Goal: Task Accomplishment & Management: Manage account settings

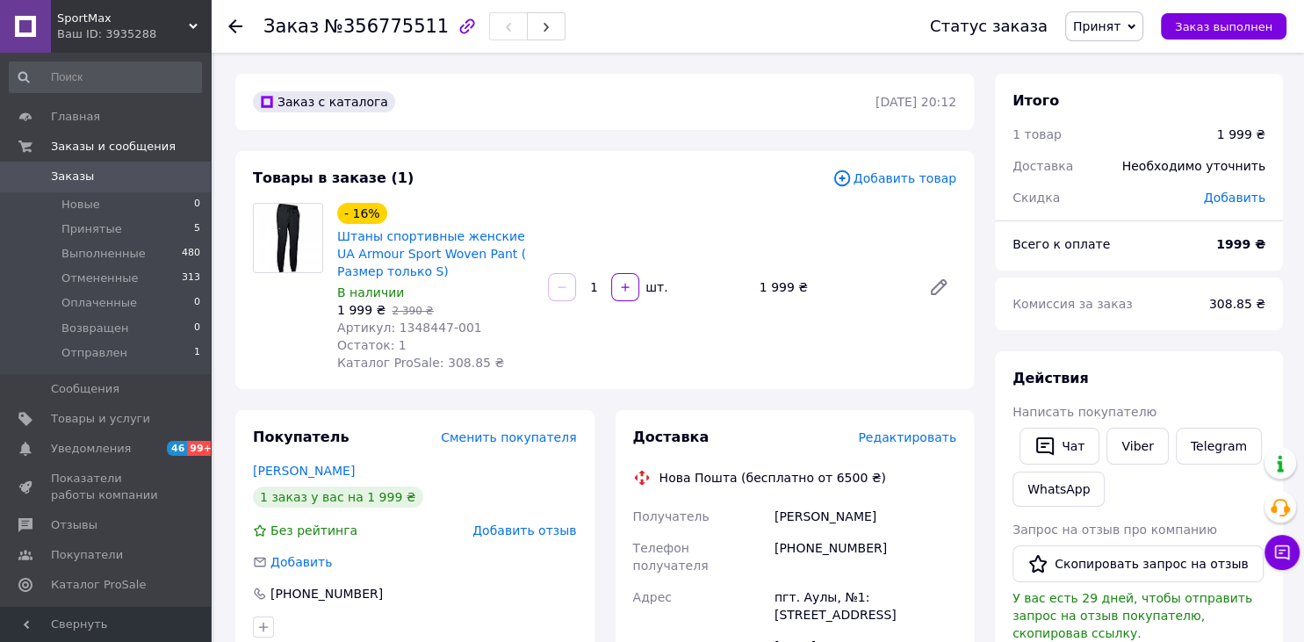
click at [927, 443] on span "Редактировать" at bounding box center [907, 437] width 98 height 14
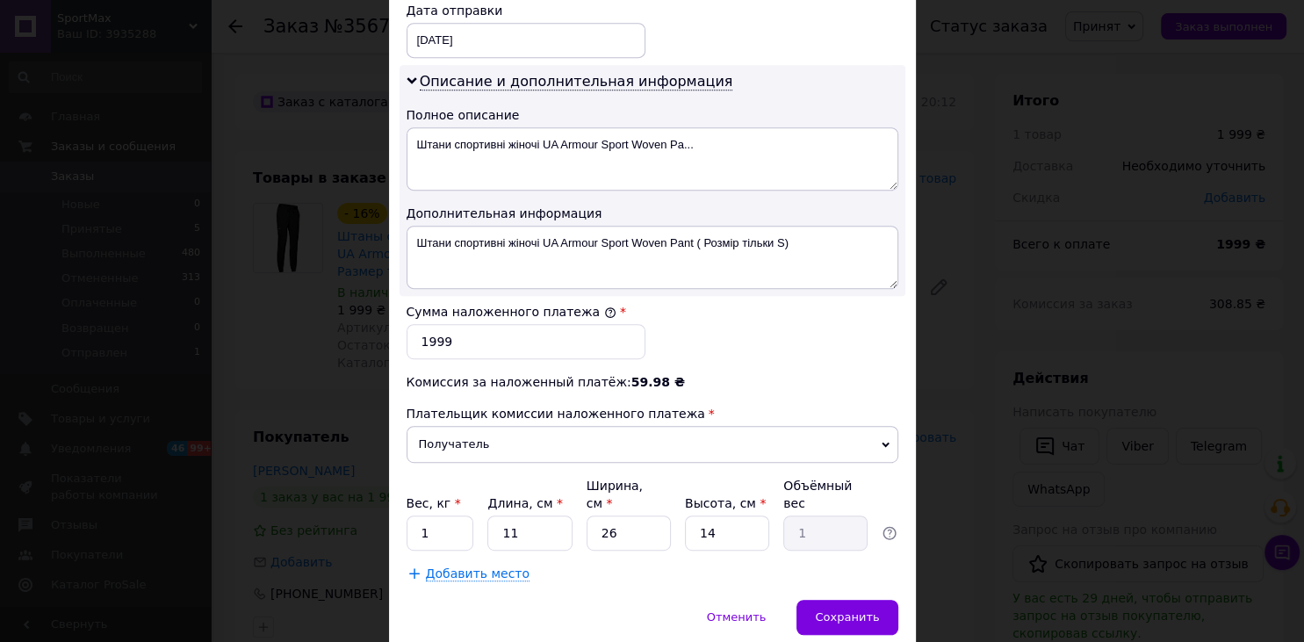
scroll to position [872, 0]
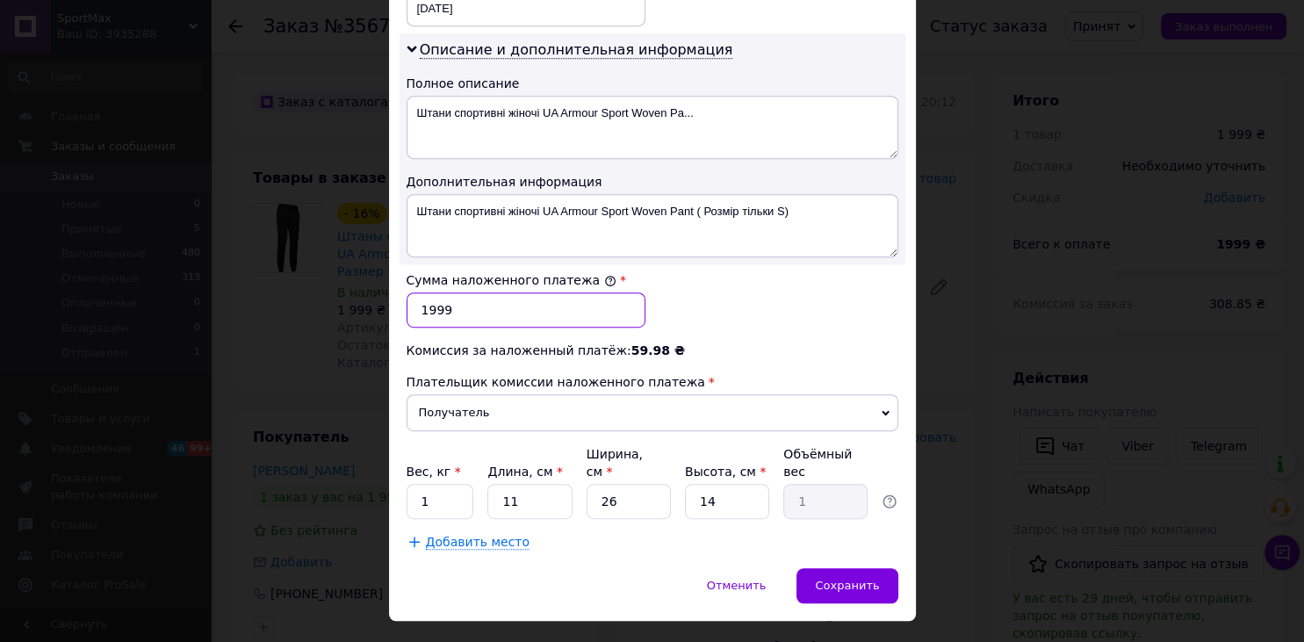
click at [468, 314] on input "1999" at bounding box center [526, 309] width 239 height 35
type input "1"
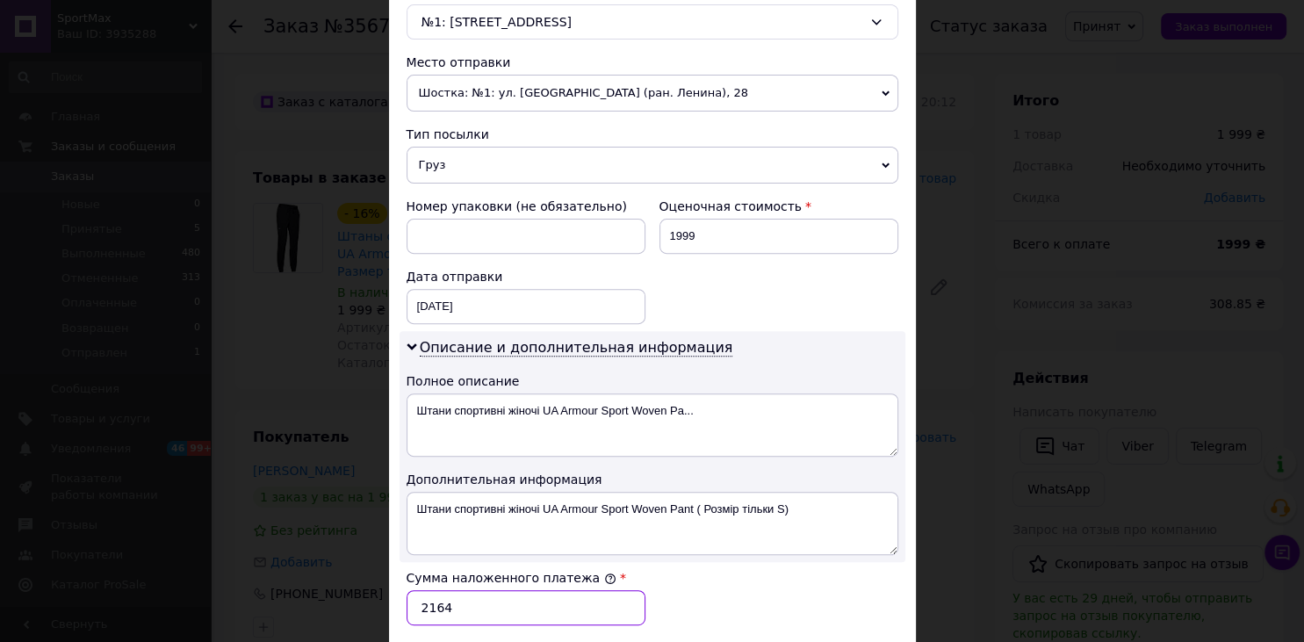
scroll to position [485, 0]
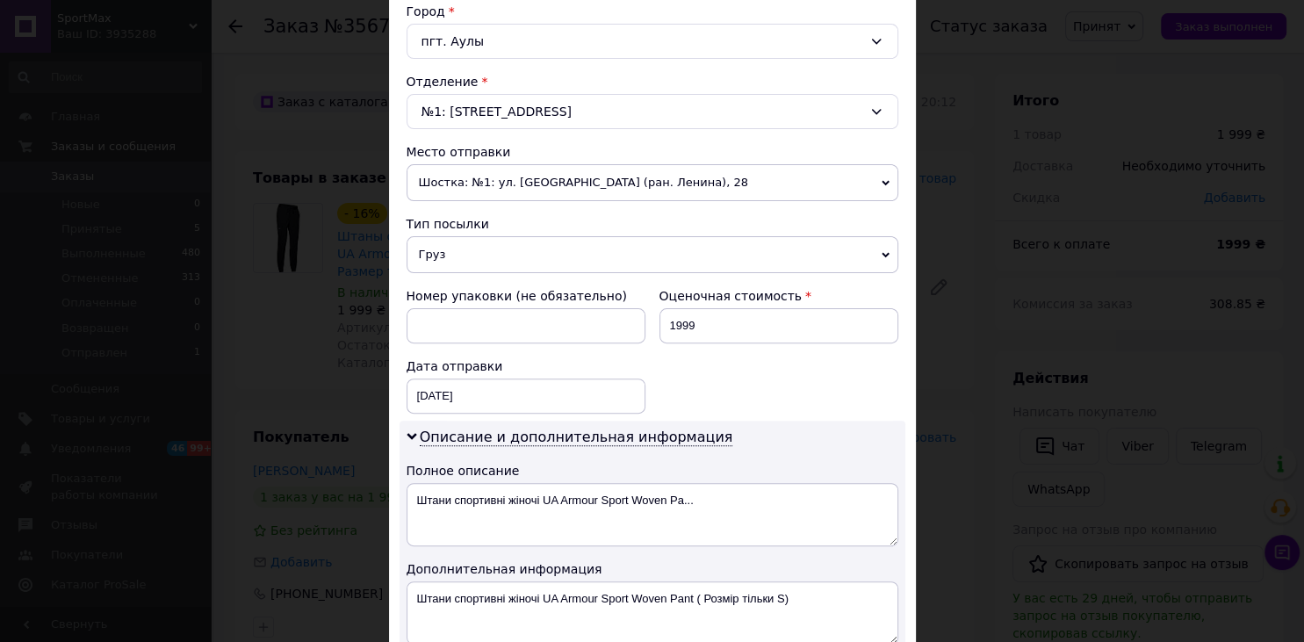
type input "2164"
click at [726, 334] on input "1999" at bounding box center [779, 325] width 239 height 35
type input "1"
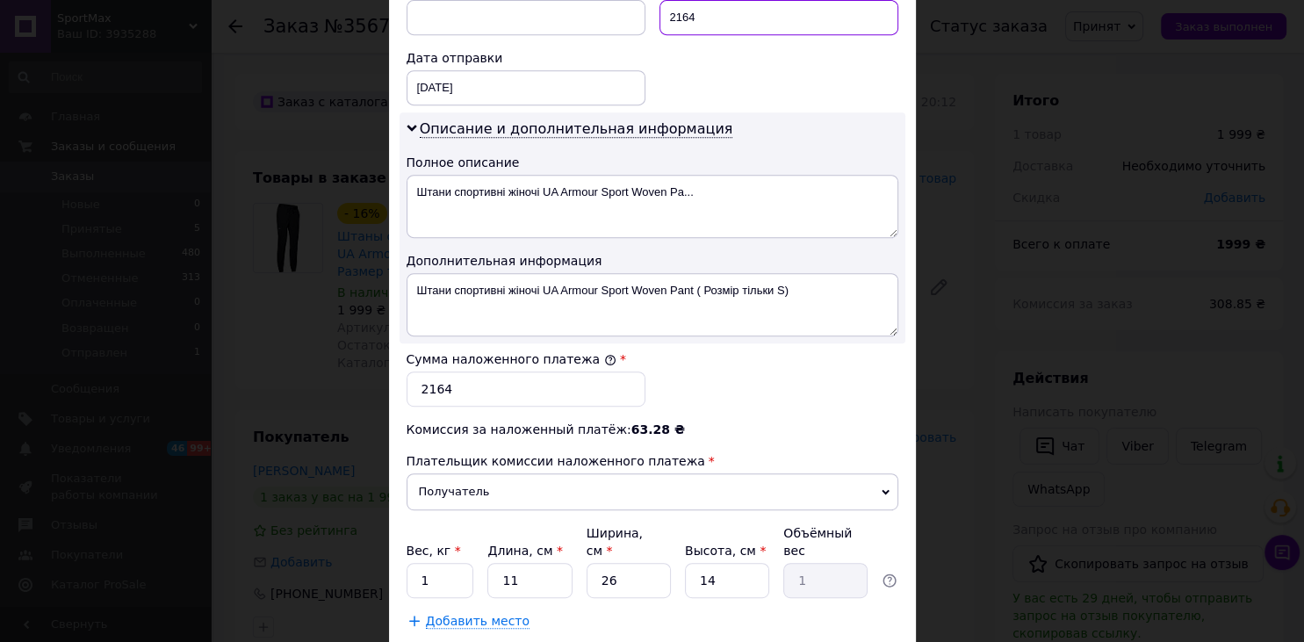
scroll to position [889, 0]
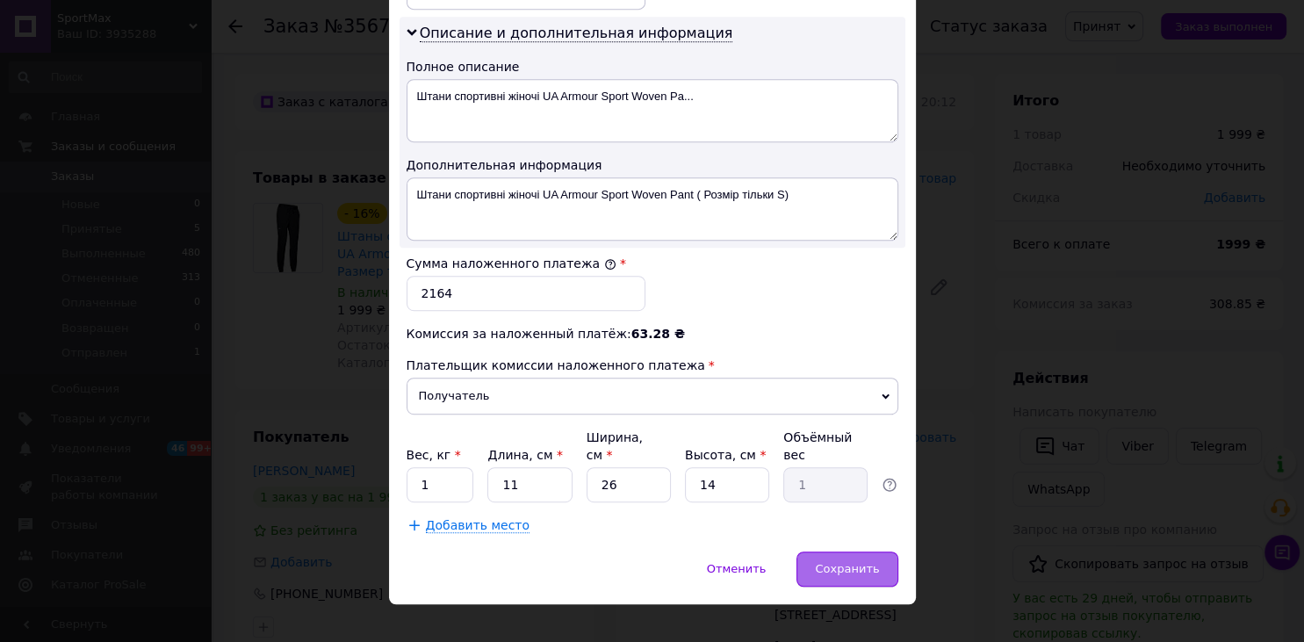
type input "2164"
click at [859, 562] on span "Сохранить" at bounding box center [847, 568] width 64 height 13
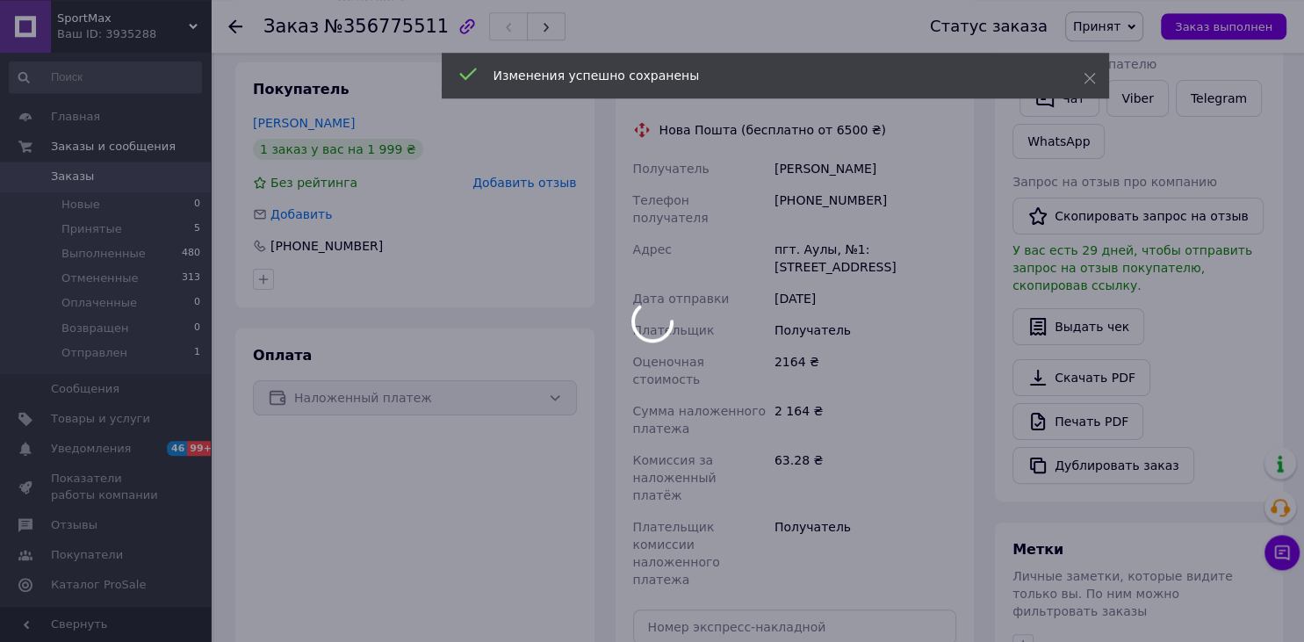
scroll to position [615, 0]
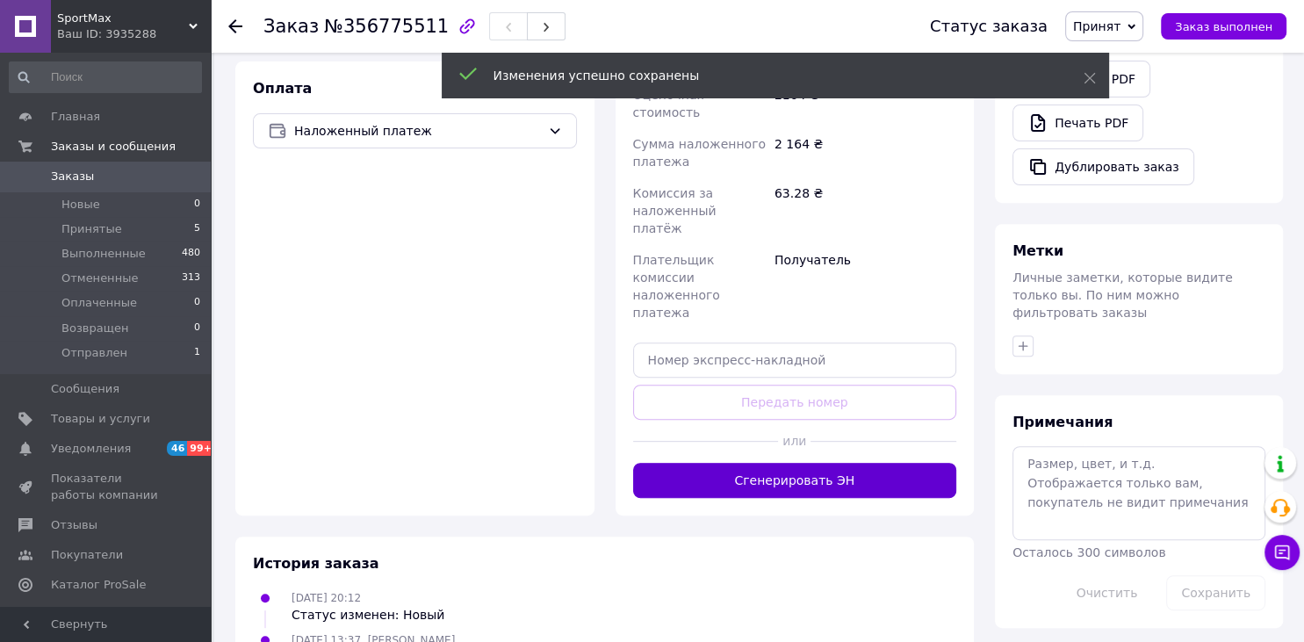
click at [819, 463] on button "Сгенерировать ЭН" at bounding box center [795, 480] width 324 height 35
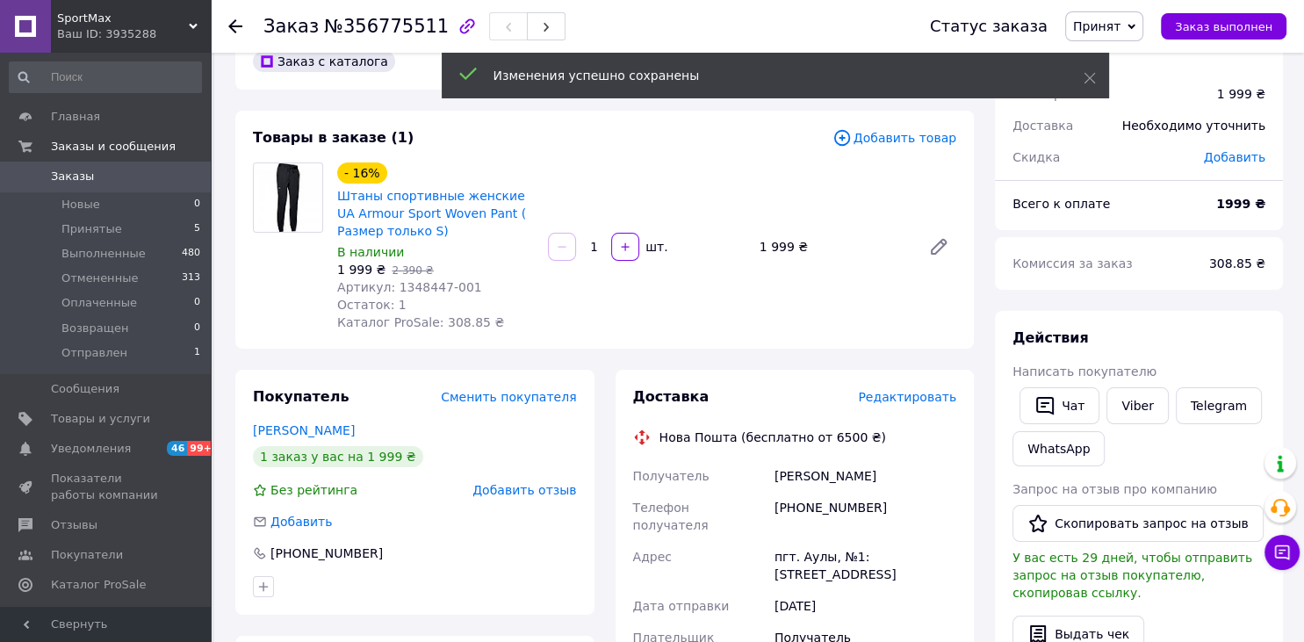
scroll to position [0, 0]
